Goal: Task Accomplishment & Management: Manage account settings

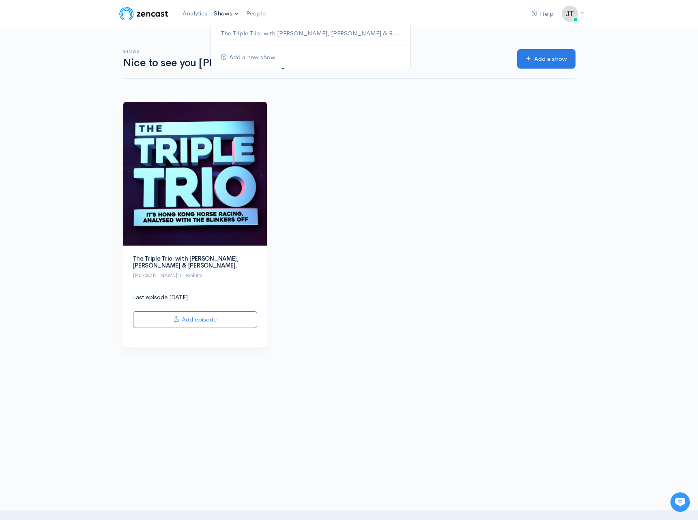
click at [231, 13] on link "Shows" at bounding box center [226, 14] width 32 height 18
click at [248, 30] on link "The Triple Trio: with [PERSON_NAME], [PERSON_NAME] & R...." at bounding box center [311, 33] width 200 height 14
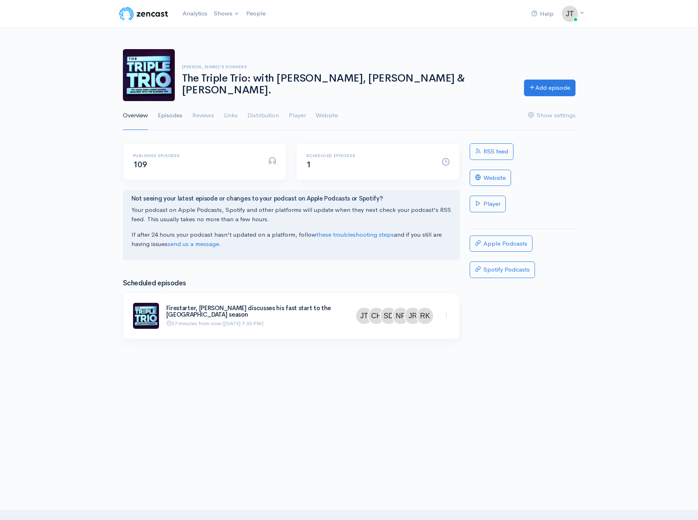
click at [164, 116] on link "Episodes" at bounding box center [170, 115] width 25 height 29
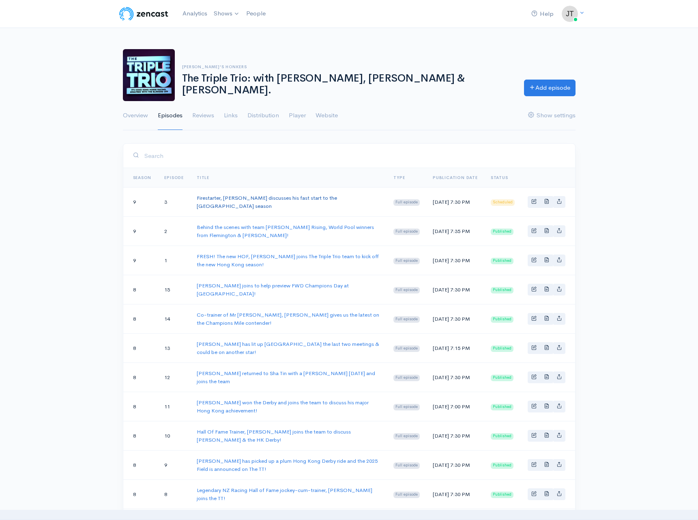
click at [337, 200] on link "Firestarter, [PERSON_NAME] discusses his fast start to the [GEOGRAPHIC_DATA] se…" at bounding box center [267, 201] width 140 height 15
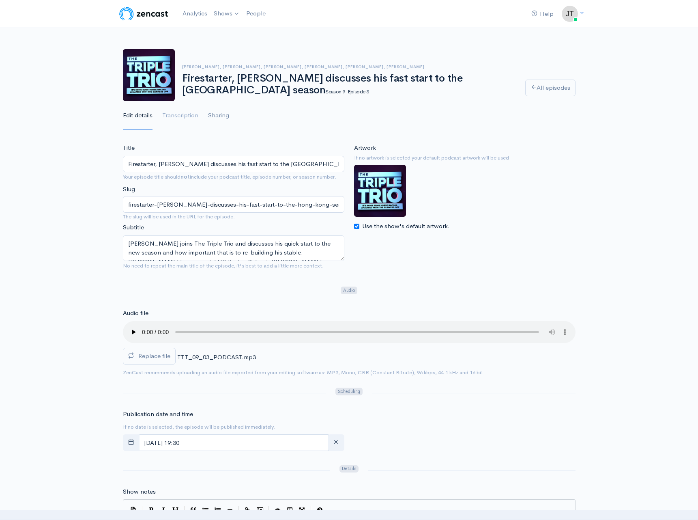
click at [219, 117] on link "Sharing" at bounding box center [218, 115] width 21 height 29
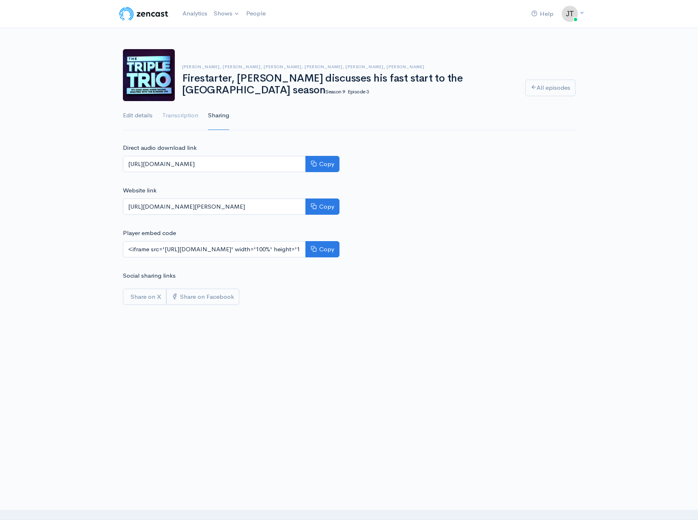
click at [139, 112] on link "Edit details" at bounding box center [138, 115] width 30 height 29
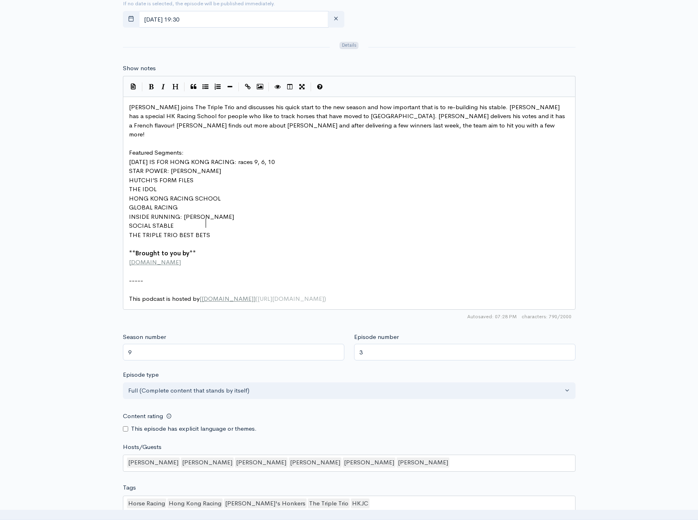
scroll to position [4, 0]
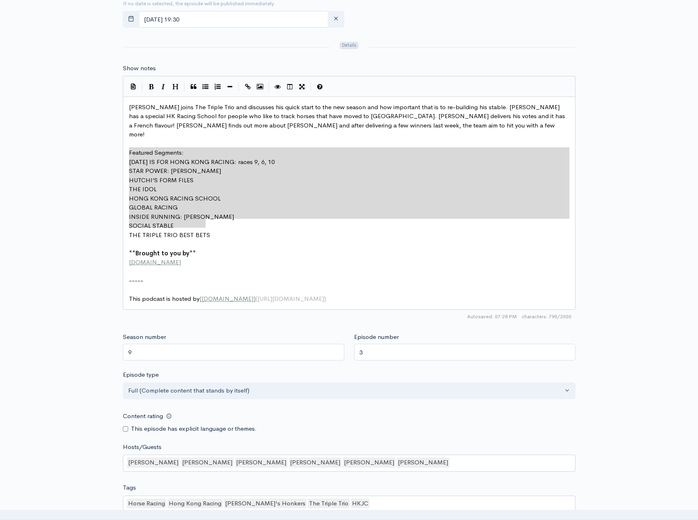
drag, startPoint x: 212, startPoint y: 212, endPoint x: 162, endPoint y: 95, distance: 127.0
click at [204, 84] on icon "Generic List" at bounding box center [205, 87] width 6 height 6
type textarea "* STAR POWER: Jamie Richards * HUTCHI’S FORM FILES * THE IDOL * HONG KONG RACIN…"
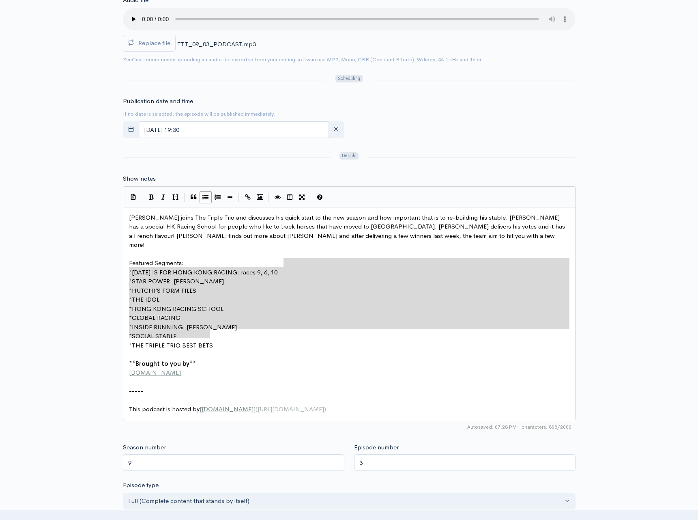
scroll to position [12, 0]
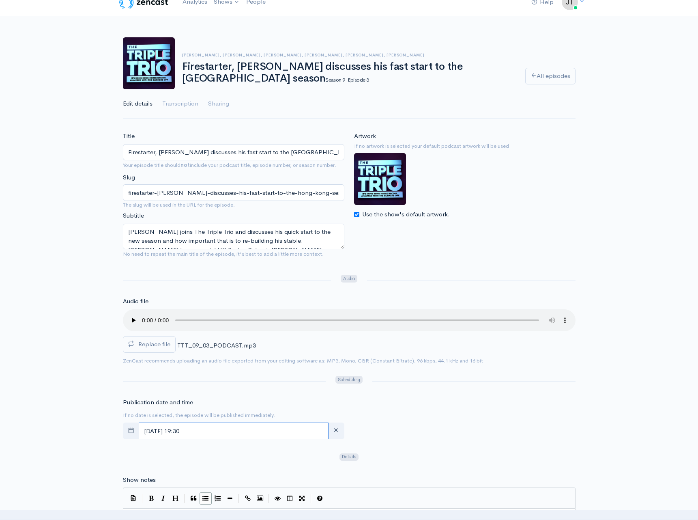
click at [219, 422] on input "September, 19 2025 19:30" at bounding box center [234, 430] width 190 height 17
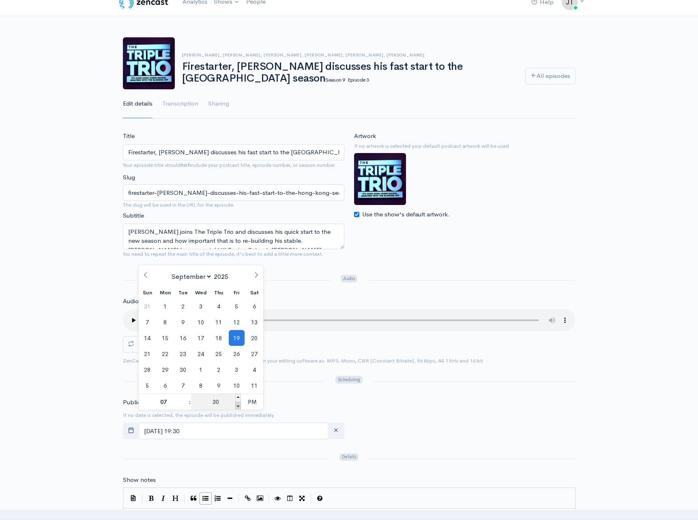
click at [239, 405] on span at bounding box center [238, 406] width 6 height 8
type input "[DATE] 19:25"
type input "25"
click at [423, 421] on div "Publication date and time If no date is selected, the episode will be published…" at bounding box center [349, 419] width 462 height 45
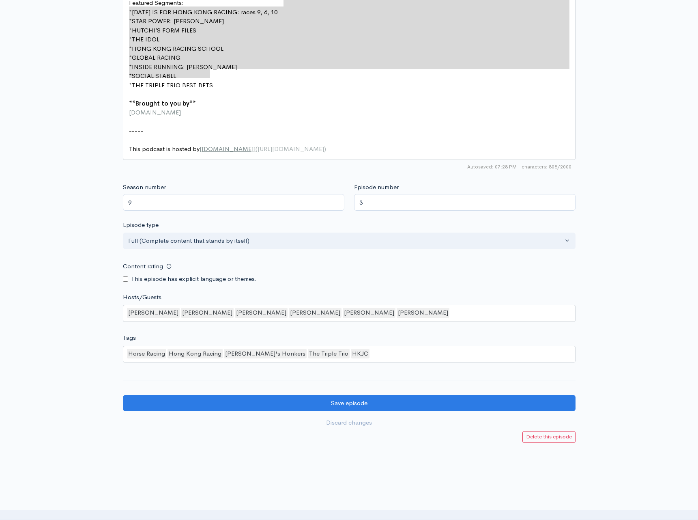
scroll to position [572, 0]
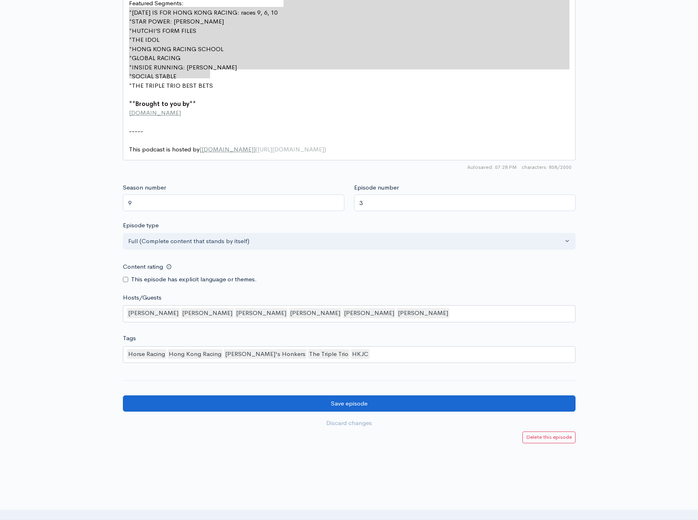
click at [354, 395] on input "Save episode" at bounding box center [349, 403] width 453 height 17
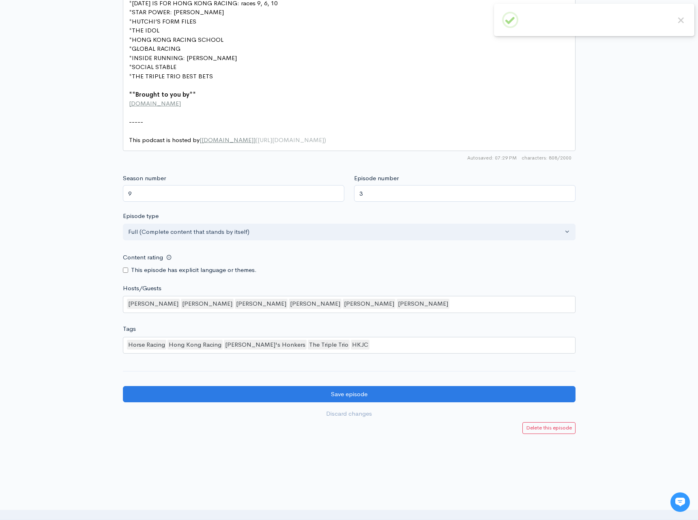
scroll to position [581, 0]
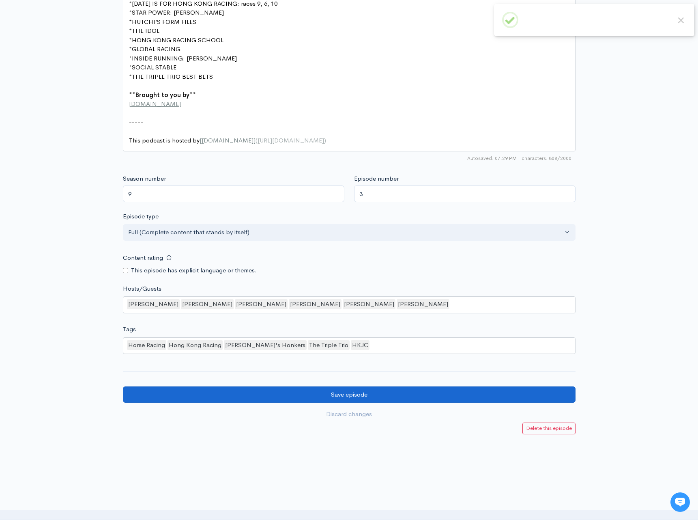
drag, startPoint x: 350, startPoint y: 367, endPoint x: 355, endPoint y: 362, distance: 7.5
click at [350, 386] on input "Save episode" at bounding box center [349, 394] width 453 height 17
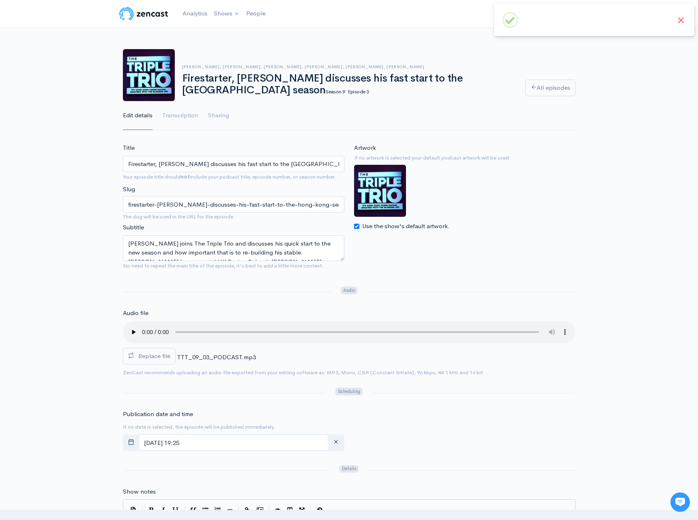
click at [682, 22] on button "×" at bounding box center [681, 20] width 11 height 11
click at [647, 73] on div "James Tzaferis, Clint Hutchison, Shane Dye, Nicole Purton, Jamie Richards, Rich…" at bounding box center [349, 84] width 698 height 91
click at [216, 112] on link "Sharing" at bounding box center [218, 115] width 21 height 29
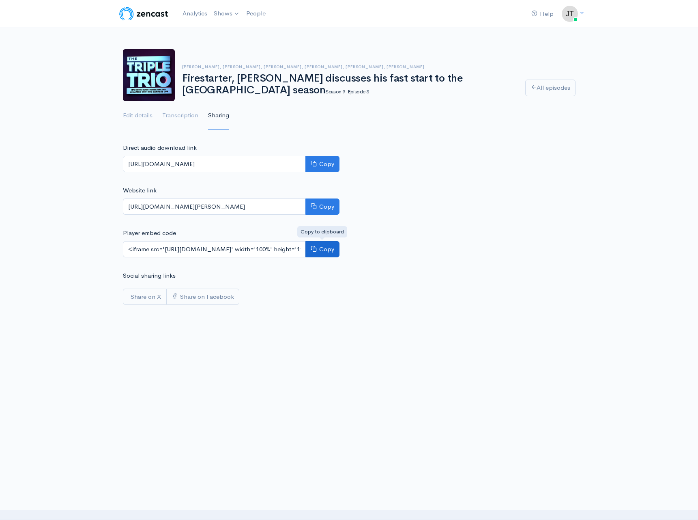
click at [323, 246] on button "Copy" at bounding box center [322, 249] width 34 height 17
drag, startPoint x: 584, startPoint y: 231, endPoint x: 585, endPoint y: 202, distance: 29.6
click at [584, 231] on div "Help Notifications View all Your profile Team settings The Triple Trio Current …" at bounding box center [349, 157] width 698 height 314
